Goal: Find specific page/section

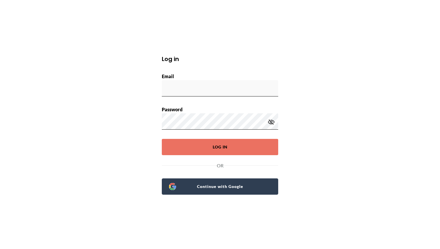
click at [215, 186] on span "Continue with Google" at bounding box center [223, 187] width 95 height 8
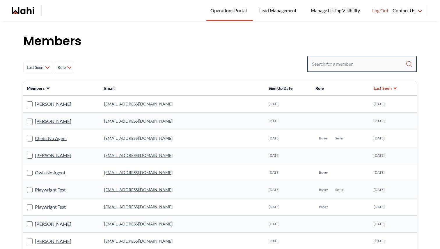
click at [342, 68] on input "Search input" at bounding box center [359, 64] width 94 height 10
type input "[PERSON_NAME]"
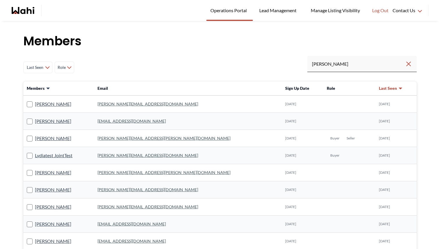
drag, startPoint x: 211, startPoint y: 125, endPoint x: 185, endPoint y: 117, distance: 26.8
click at [205, 122] on td "[EMAIL_ADDRESS][DOMAIN_NAME]" at bounding box center [188, 121] width 188 height 17
click at [48, 141] on link "[PERSON_NAME]" at bounding box center [53, 139] width 36 height 8
